Goal: Information Seeking & Learning: Find specific page/section

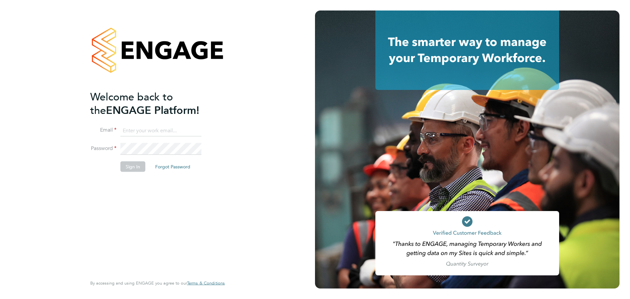
click at [141, 130] on input at bounding box center [160, 131] width 81 height 12
type input "[EMAIL_ADDRESS][DOMAIN_NAME]"
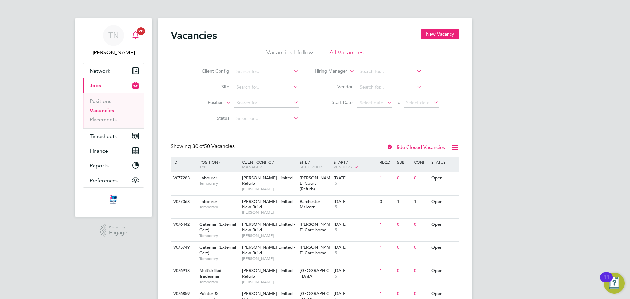
click at [141, 35] on div "Main navigation" at bounding box center [135, 35] width 13 height 13
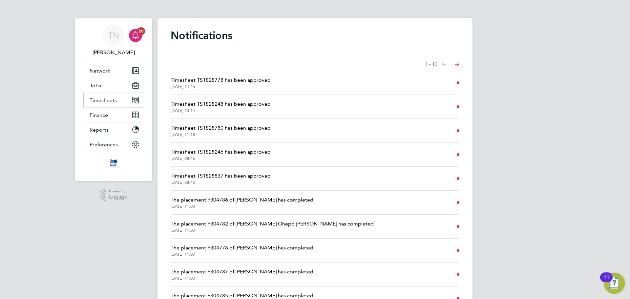
click at [113, 103] on span "Timesheets" at bounding box center [103, 100] width 27 height 6
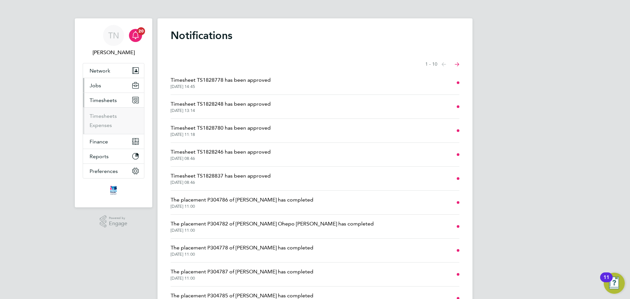
click at [102, 88] on button "Jobs" at bounding box center [113, 85] width 61 height 14
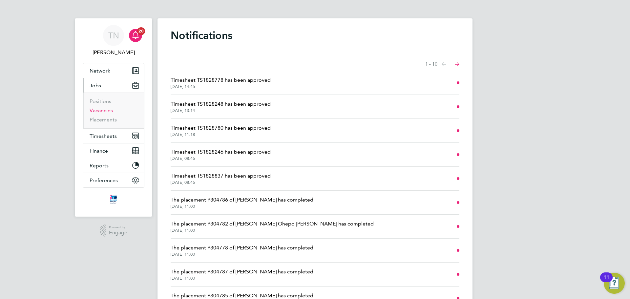
click at [103, 109] on link "Vacancies" at bounding box center [101, 110] width 23 height 6
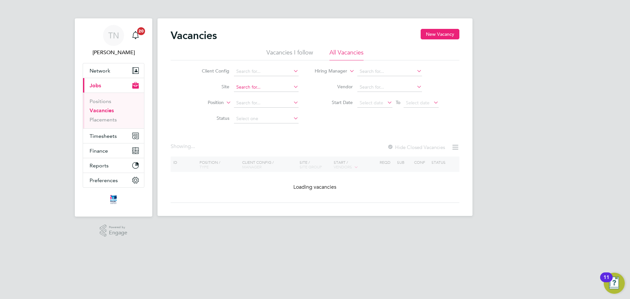
click at [247, 89] on input at bounding box center [266, 87] width 65 height 9
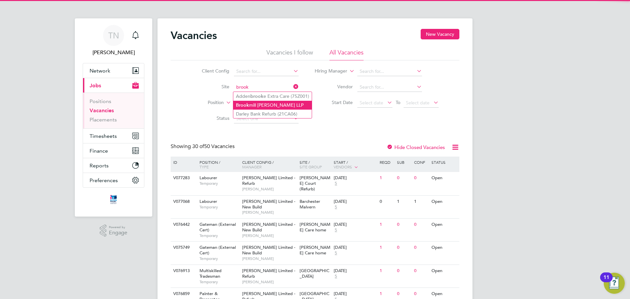
click at [269, 102] on li "Brook mill Meadows LLP" at bounding box center [272, 105] width 78 height 9
type input "Brookmill Meadows LLP"
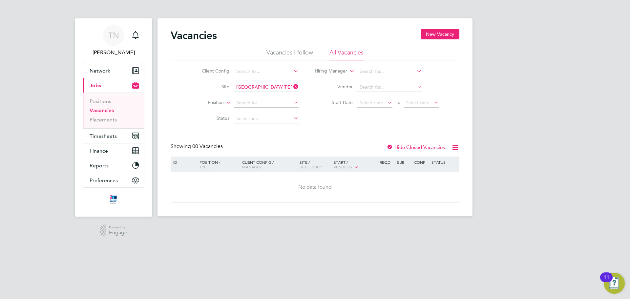
click at [111, 116] on li "Vacancies" at bounding box center [114, 111] width 49 height 9
click at [110, 118] on link "Placements" at bounding box center [103, 119] width 27 height 6
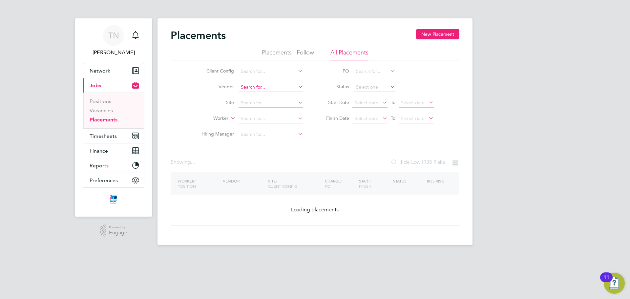
click at [249, 90] on input at bounding box center [271, 87] width 65 height 9
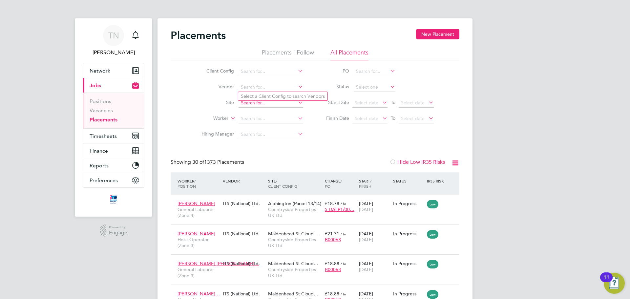
click at [246, 104] on input at bounding box center [271, 102] width 65 height 9
type input "n"
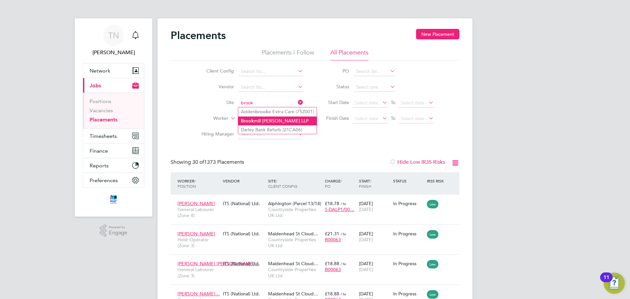
click at [263, 118] on li "Brook mill Meadows LLP" at bounding box center [277, 120] width 78 height 9
type input "[GEOGRAPHIC_DATA][PERSON_NAME] LLP"
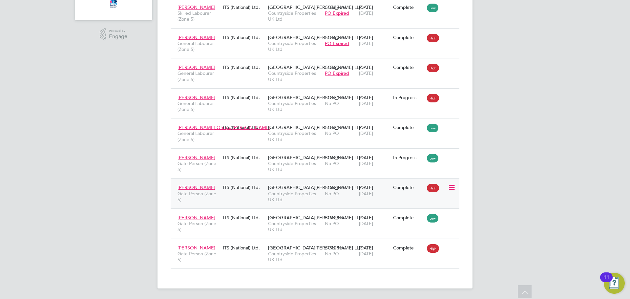
click at [271, 194] on span "Countryside Properties UK Ltd" at bounding box center [294, 197] width 53 height 12
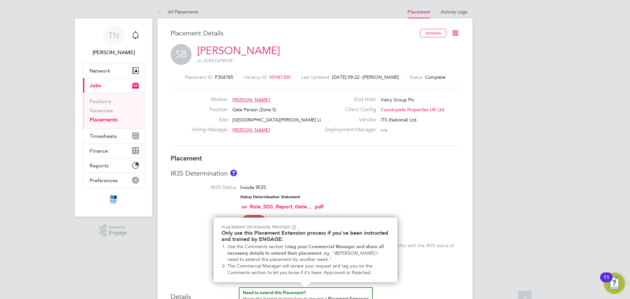
scroll to position [6, 0]
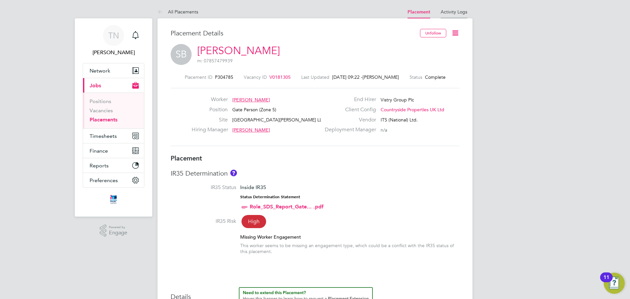
click at [450, 10] on link "Activity Logs" at bounding box center [454, 12] width 27 height 6
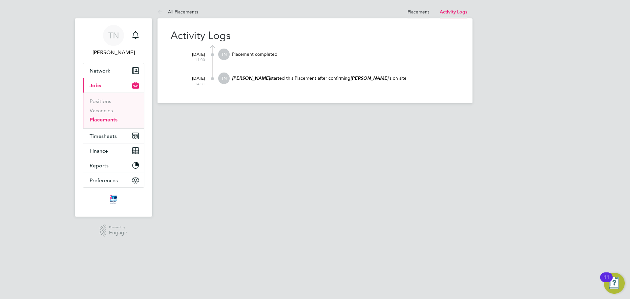
click at [417, 11] on link "Placement" at bounding box center [419, 12] width 22 height 6
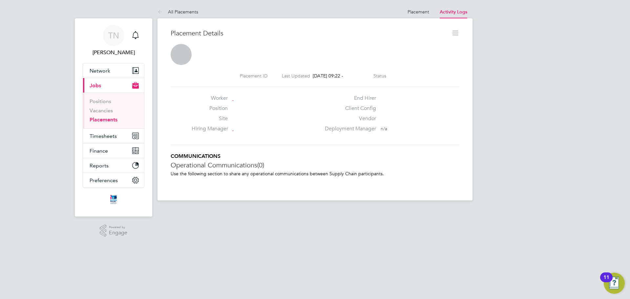
click at [448, 10] on link "Activity Logs" at bounding box center [454, 12] width 28 height 6
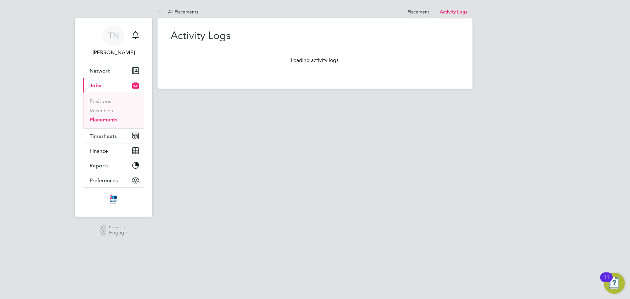
click at [419, 12] on link "Placement" at bounding box center [419, 12] width 22 height 6
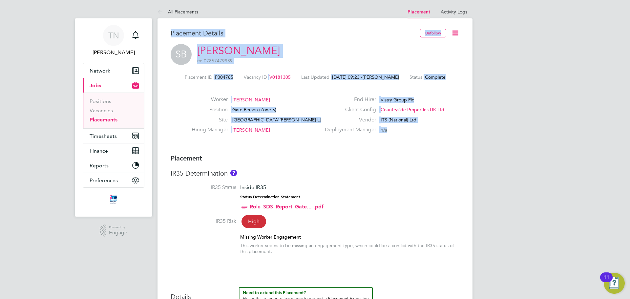
drag, startPoint x: 164, startPoint y: 20, endPoint x: 419, endPoint y: 128, distance: 277.1
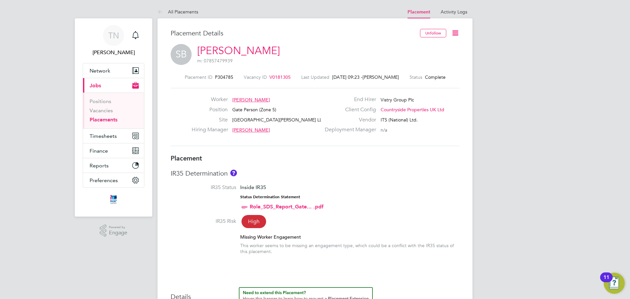
click at [416, 128] on div "Deployment Manager n/a" at bounding box center [391, 131] width 141 height 10
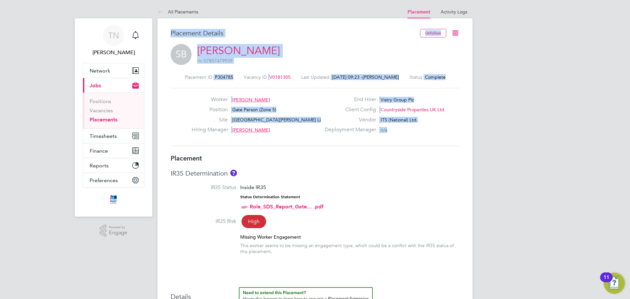
drag, startPoint x: 415, startPoint y: 133, endPoint x: 157, endPoint y: 27, distance: 279.3
drag, startPoint x: 165, startPoint y: 23, endPoint x: 440, endPoint y: 132, distance: 295.6
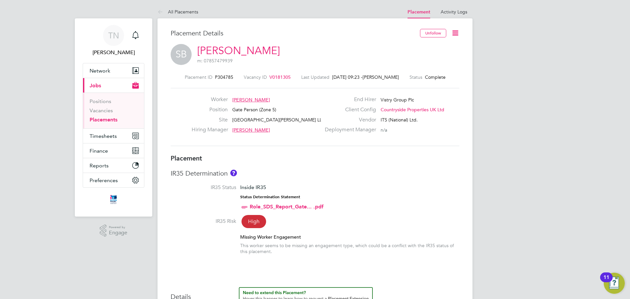
click at [440, 132] on div "Deployment Manager n/a" at bounding box center [391, 131] width 141 height 10
drag, startPoint x: 417, startPoint y: 130, endPoint x: 400, endPoint y: 127, distance: 16.6
click at [400, 127] on div "Deployment Manager n/a" at bounding box center [391, 131] width 141 height 10
click at [401, 127] on div "Deployment Manager n/a" at bounding box center [391, 131] width 141 height 10
drag, startPoint x: 401, startPoint y: 127, endPoint x: 410, endPoint y: 129, distance: 9.3
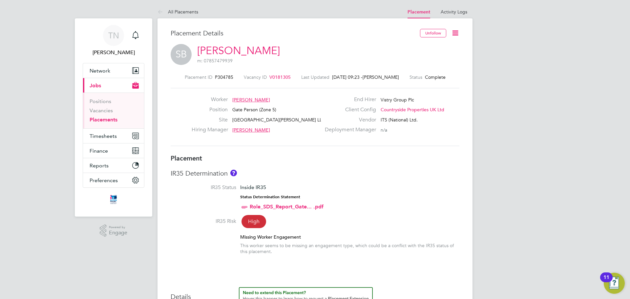
click at [410, 129] on div "Deployment Manager n/a" at bounding box center [391, 131] width 141 height 10
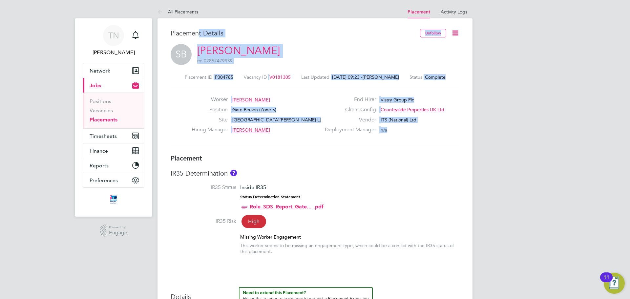
drag, startPoint x: 414, startPoint y: 132, endPoint x: 199, endPoint y: 40, distance: 234.2
click at [199, 40] on div "Placement Details Unfollow SB Shaun Brown m: 07857479939 Placement ID P304785 V…" at bounding box center [315, 91] width 289 height 125
click at [199, 32] on h3 "Placement Details" at bounding box center [293, 33] width 244 height 9
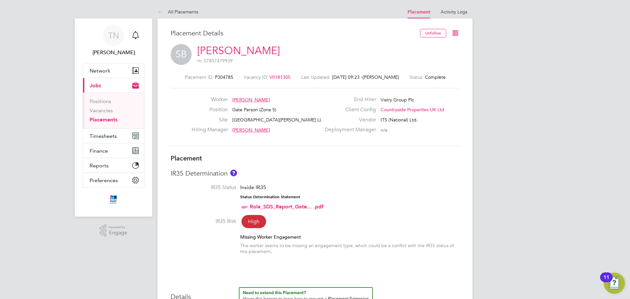
click at [255, 130] on span "Megan Keeling" at bounding box center [251, 130] width 38 height 6
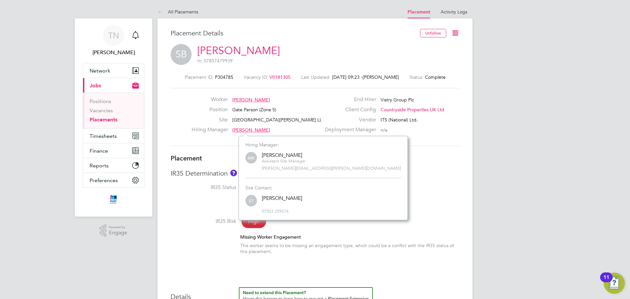
scroll to position [6, 32]
click at [398, 49] on div "SB Shaun Brown m: 07857479939" at bounding box center [315, 55] width 289 height 22
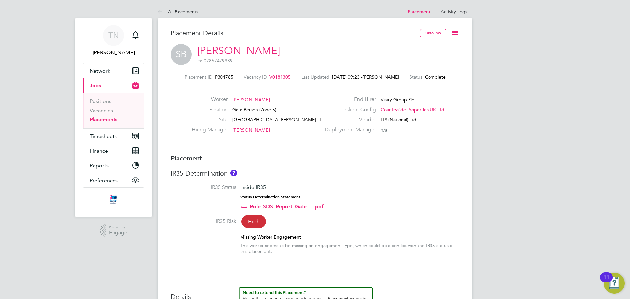
click at [454, 34] on icon at bounding box center [455, 33] width 8 height 8
click at [435, 110] on li "Followers" at bounding box center [434, 111] width 48 height 9
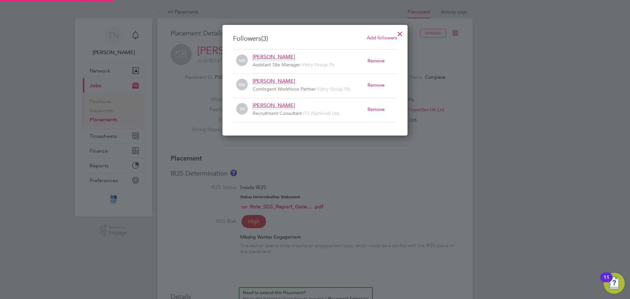
scroll to position [111, 185]
click at [399, 34] on div at bounding box center [400, 32] width 12 height 12
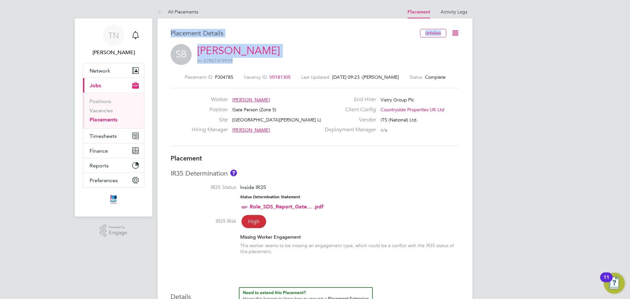
drag, startPoint x: 262, startPoint y: 49, endPoint x: 138, endPoint y: 9, distance: 129.6
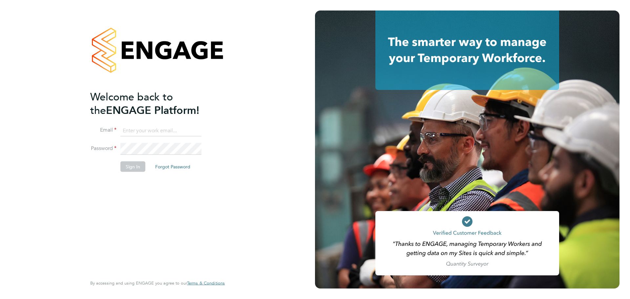
click at [136, 131] on input at bounding box center [160, 131] width 81 height 12
type input "[EMAIL_ADDRESS][DOMAIN_NAME]"
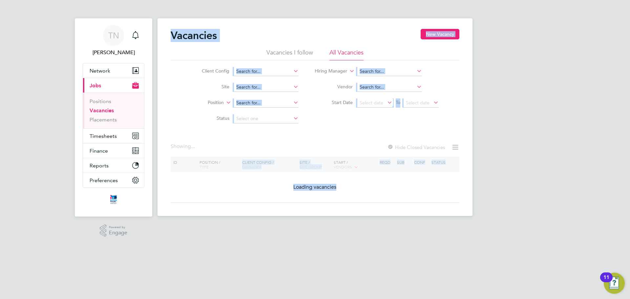
drag, startPoint x: 166, startPoint y: 30, endPoint x: 432, endPoint y: 193, distance: 312.7
click at [432, 193] on div "Vacancies New Vacancy Vacancies I follow All Vacancies Client Config Site Posit…" at bounding box center [315, 117] width 315 height 198
click at [432, 193] on div "Vacancies New Vacancy Vacancies I follow All Vacancies Client Config Site Posit…" at bounding box center [315, 116] width 289 height 174
drag, startPoint x: 433, startPoint y: 194, endPoint x: 174, endPoint y: 38, distance: 302.2
click at [174, 38] on div "Vacancies New Vacancy Vacancies I follow All Vacancies Client Config Site Posit…" at bounding box center [315, 116] width 289 height 174
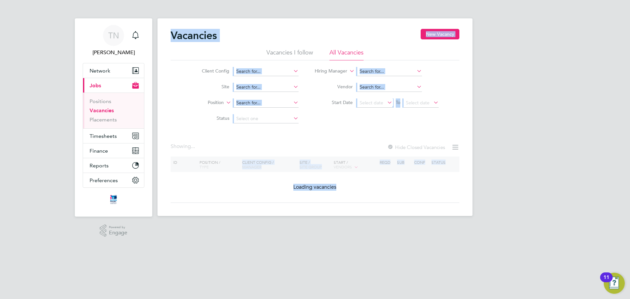
click at [174, 38] on h2 "Vacancies" at bounding box center [194, 35] width 46 height 13
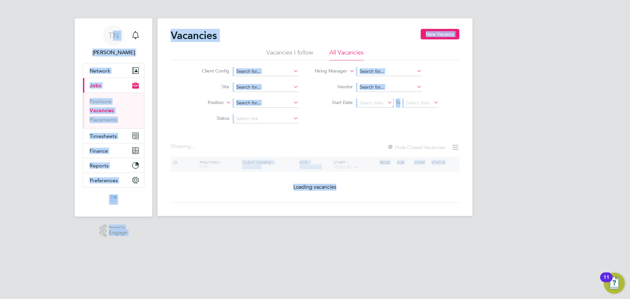
drag, startPoint x: 77, startPoint y: 23, endPoint x: 388, endPoint y: 183, distance: 349.1
click at [388, 183] on div "TN [PERSON_NAME] Notifications Applications: Network Team Members Businesses Si…" at bounding box center [315, 113] width 630 height 226
click at [388, 183] on div "Vacancies New Vacancy Vacancies I follow All Vacancies Client Config Site Posit…" at bounding box center [315, 116] width 289 height 174
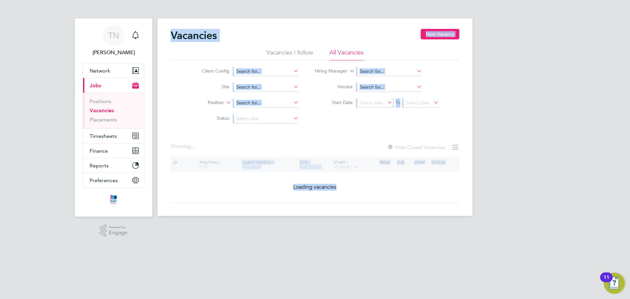
drag, startPoint x: 163, startPoint y: 28, endPoint x: 432, endPoint y: 202, distance: 320.4
click at [432, 202] on div "Vacancies New Vacancy Vacancies I follow All Vacancies Client Config Site Posit…" at bounding box center [315, 117] width 315 height 198
click at [402, 198] on div "Vacancies New Vacancy Vacancies I follow All Vacancies Client Config Site Posit…" at bounding box center [315, 116] width 289 height 174
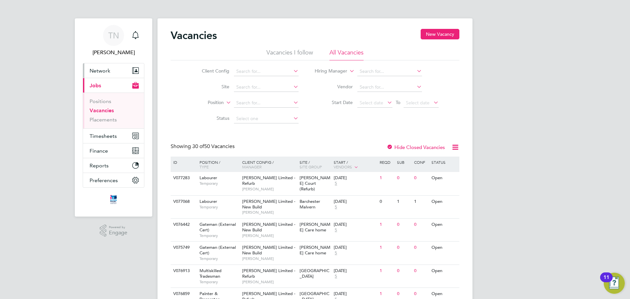
click at [98, 71] on span "Network" at bounding box center [100, 71] width 21 height 6
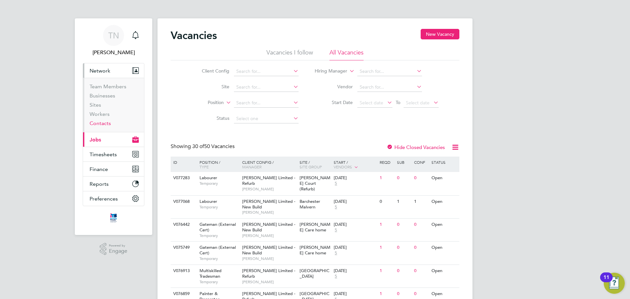
click at [102, 122] on link "Contacts" at bounding box center [100, 123] width 21 height 6
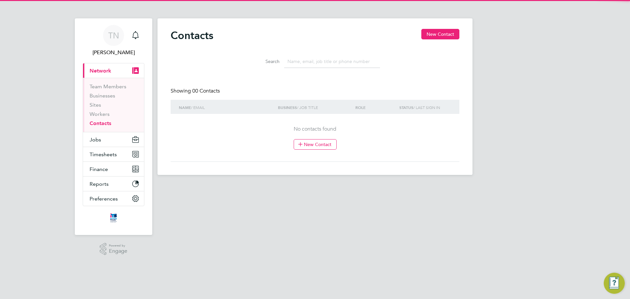
click at [314, 60] on input at bounding box center [332, 61] width 96 height 13
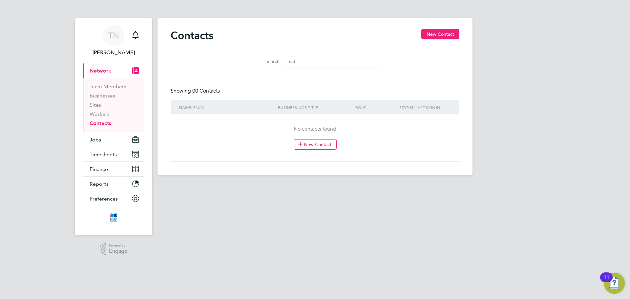
type input "matt"
click at [104, 86] on link "Team Members" at bounding box center [108, 86] width 37 height 6
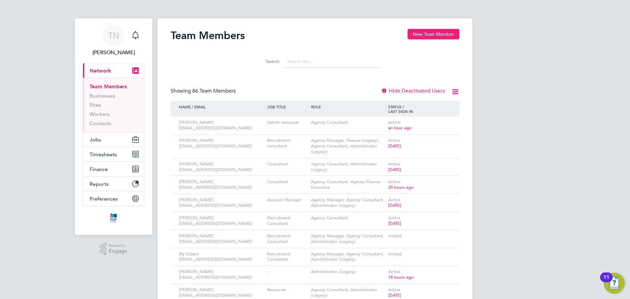
click at [302, 58] on input at bounding box center [332, 61] width 96 height 13
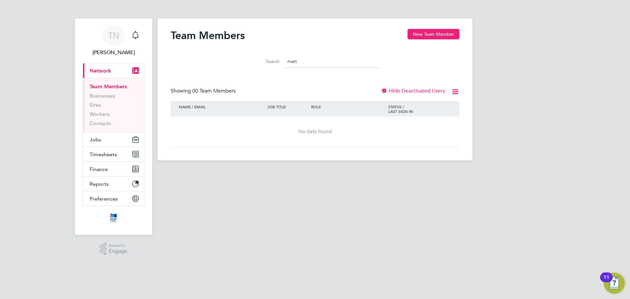
type input "matt"
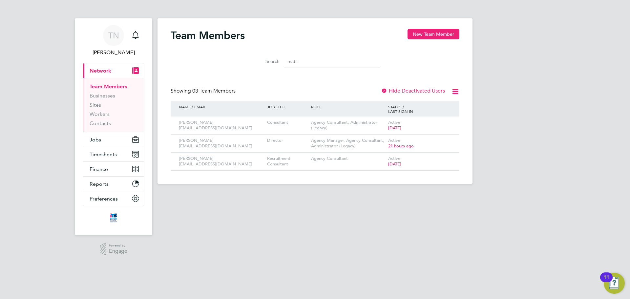
drag, startPoint x: 304, startPoint y: 62, endPoint x: 264, endPoint y: 54, distance: 40.4
click at [268, 64] on div "Search matt" at bounding box center [315, 61] width 130 height 13
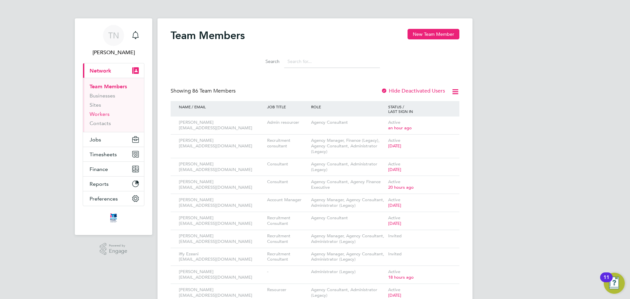
click at [95, 113] on link "Workers" at bounding box center [100, 114] width 20 height 6
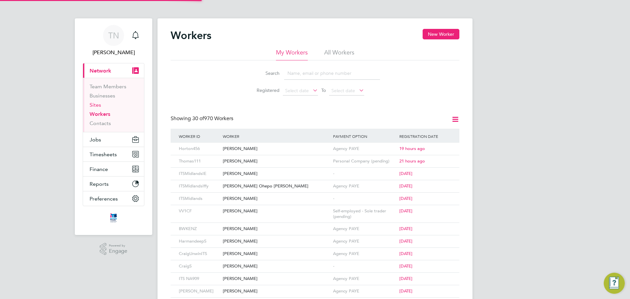
click at [95, 104] on link "Sites" at bounding box center [95, 105] width 11 height 6
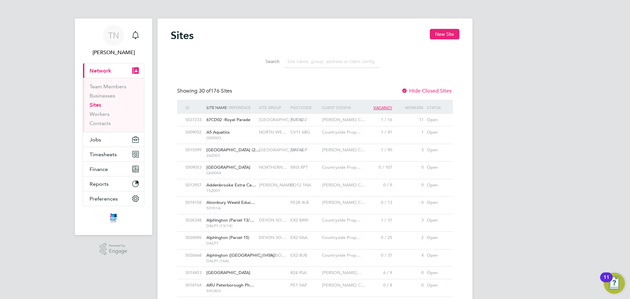
click at [219, 62] on div "Search" at bounding box center [315, 60] width 289 height 23
click at [187, 34] on h2 "Sites" at bounding box center [182, 35] width 23 height 13
click at [182, 35] on h2 "Sites" at bounding box center [182, 35] width 23 height 13
drag, startPoint x: 200, startPoint y: 36, endPoint x: 171, endPoint y: 33, distance: 29.4
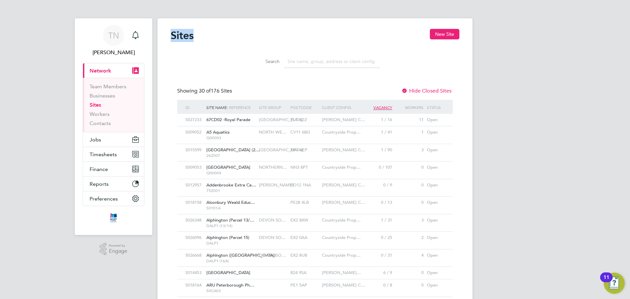
click at [171, 33] on div "Sites New Site" at bounding box center [315, 39] width 289 height 20
click at [176, 36] on h2 "Sites" at bounding box center [182, 35] width 23 height 13
click at [94, 137] on span "Jobs" at bounding box center [95, 140] width 11 height 6
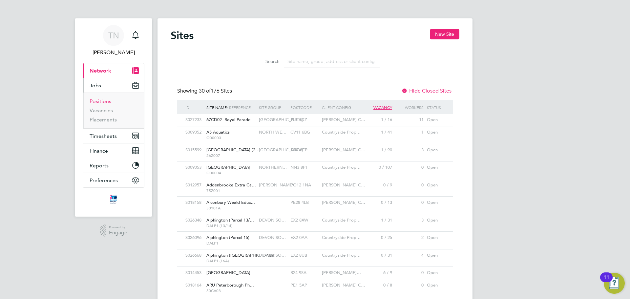
click at [102, 100] on link "Positions" at bounding box center [101, 101] width 22 height 6
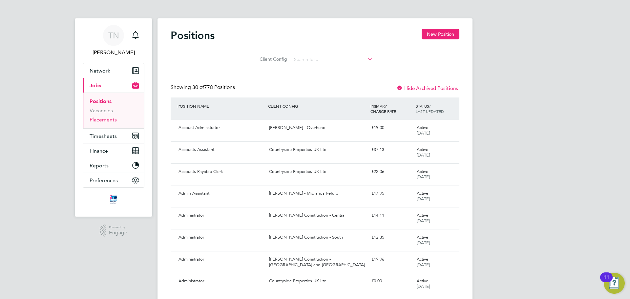
click at [108, 118] on link "Placements" at bounding box center [103, 119] width 27 height 6
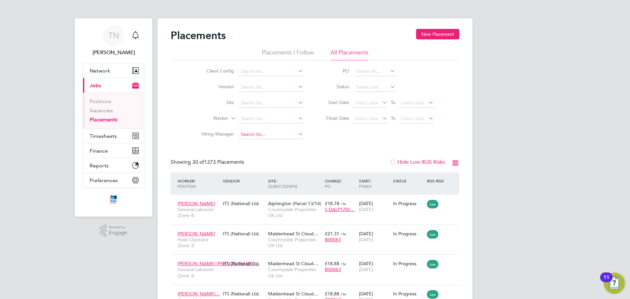
click at [248, 138] on input at bounding box center [271, 134] width 65 height 9
type input "matth"
click at [297, 69] on icon at bounding box center [297, 70] width 0 height 9
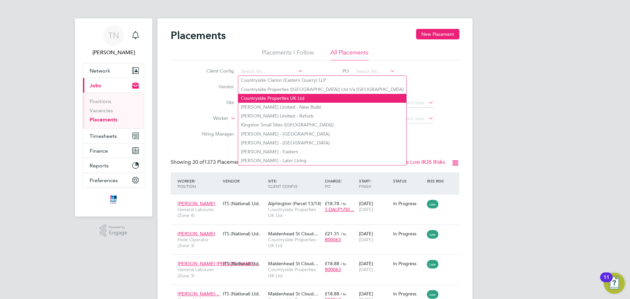
click at [273, 95] on li "Countryside Properties UK Ltd" at bounding box center [322, 98] width 168 height 9
type input "Countryside Properties UK Ltd"
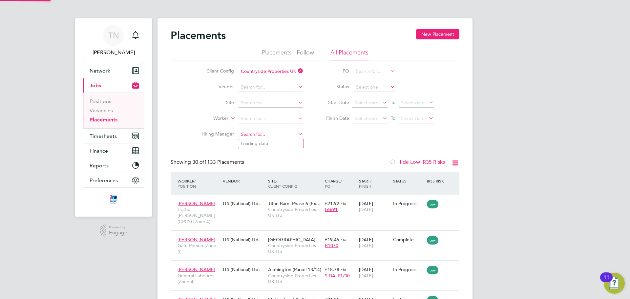
click at [260, 132] on input at bounding box center [271, 134] width 65 height 9
type input "[PERSON_NAME]"
